Goal: Task Accomplishment & Management: Use online tool/utility

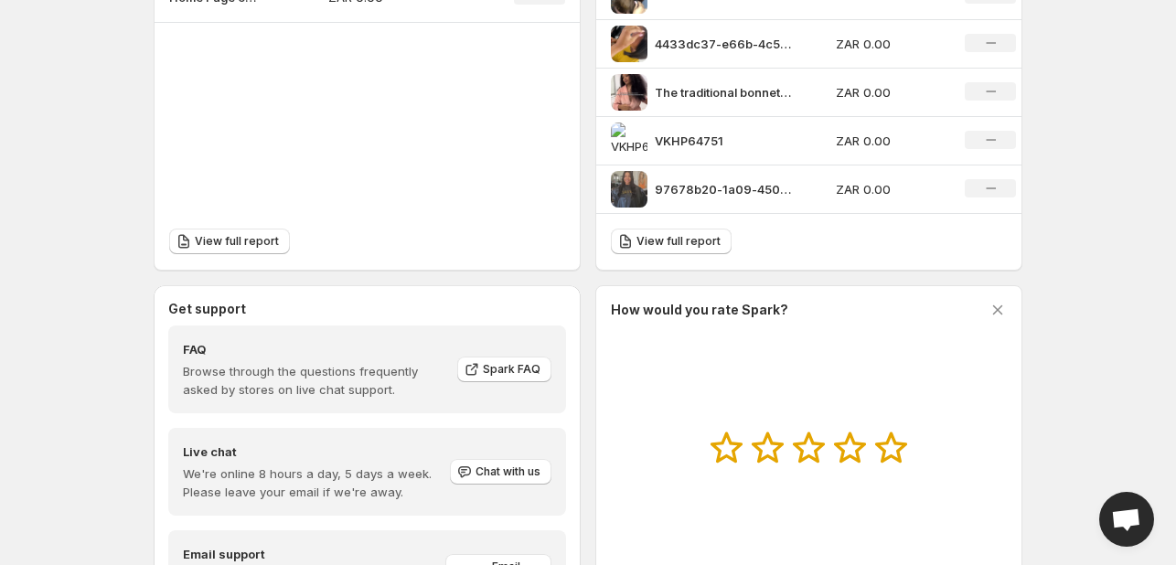
scroll to position [767, 0]
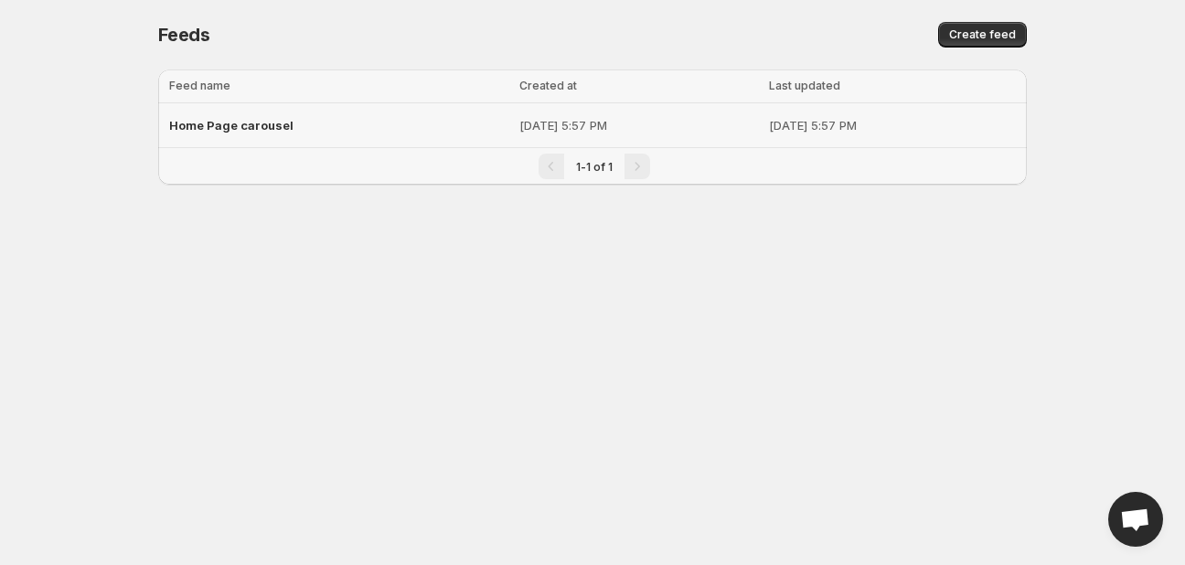
click at [293, 122] on div "Home Page carousel" at bounding box center [338, 125] width 339 height 33
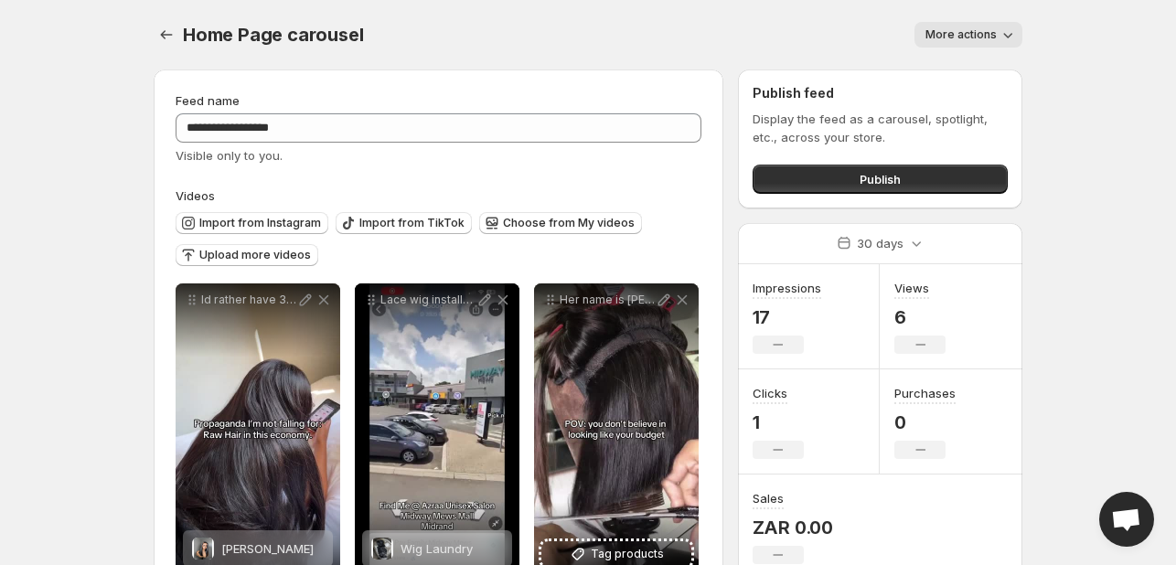
click at [1017, 26] on button "More actions" at bounding box center [968, 35] width 108 height 26
click at [932, 73] on span "Delete" at bounding box center [946, 73] width 37 height 15
